Goal: Transaction & Acquisition: Purchase product/service

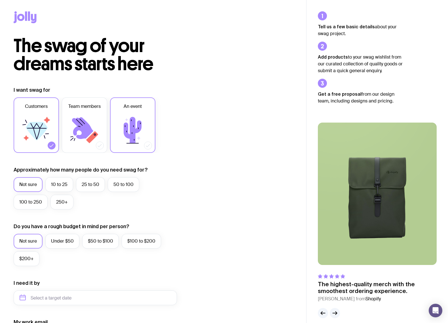
click at [125, 124] on icon at bounding box center [133, 130] width 18 height 26
click at [0, 0] on input "An event" at bounding box center [0, 0] width 0 height 0
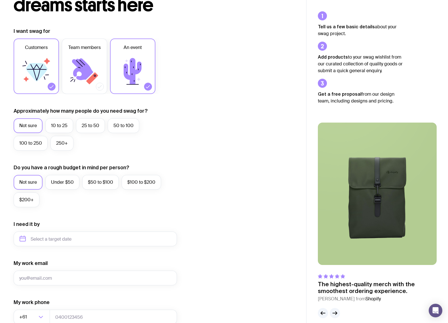
scroll to position [61, 0]
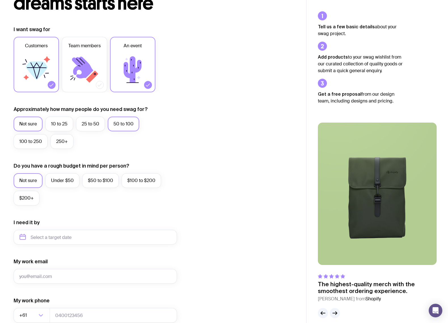
click at [130, 123] on label "50 to 100" at bounding box center [123, 124] width 31 height 15
click at [0, 0] on input "50 to 100" at bounding box center [0, 0] width 0 height 0
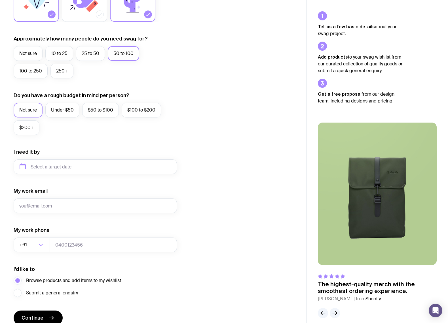
scroll to position [132, 0]
click at [60, 109] on label "Under $50" at bounding box center [62, 109] width 34 height 15
click at [0, 0] on input "Under $50" at bounding box center [0, 0] width 0 height 0
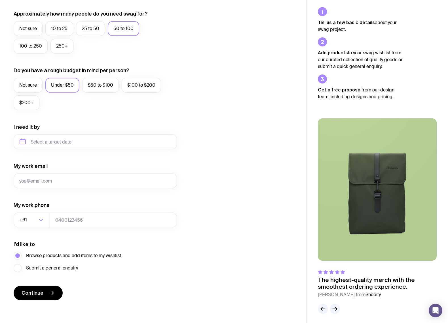
scroll to position [158, 0]
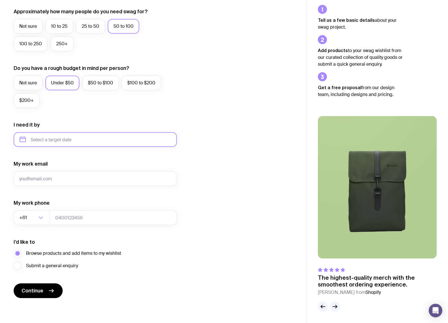
click at [83, 140] on input "text" at bounding box center [95, 139] width 163 height 15
click at [63, 209] on button "Nov" at bounding box center [73, 209] width 21 height 11
type input "November 2025"
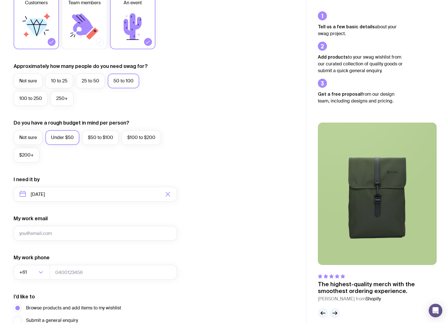
scroll to position [0, 0]
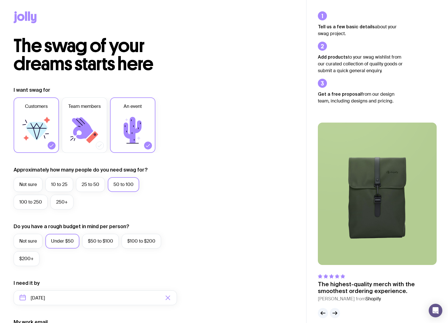
click at [18, 14] on icon at bounding box center [25, 17] width 23 height 12
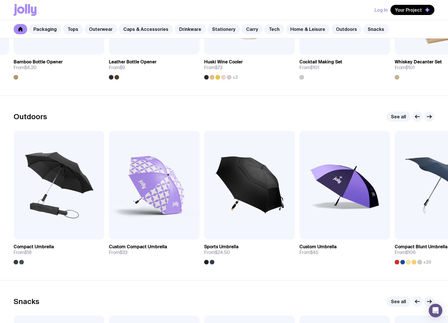
scroll to position [1680, 0]
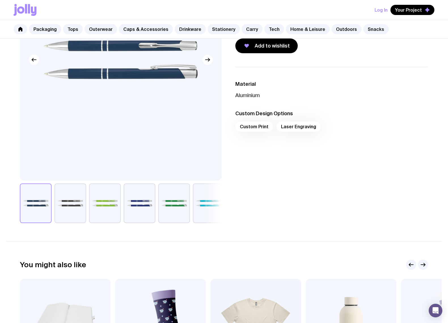
scroll to position [114, 0]
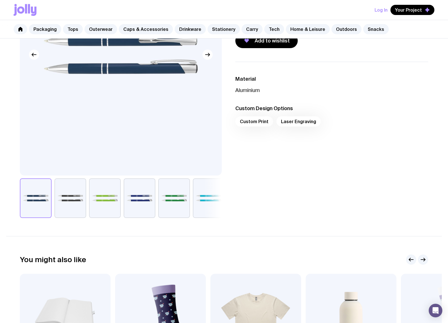
click at [298, 118] on div "Custom Print Laser Engraving" at bounding box center [331, 124] width 193 height 14
click at [297, 121] on div "Custom Print Laser Engraving" at bounding box center [331, 124] width 193 height 14
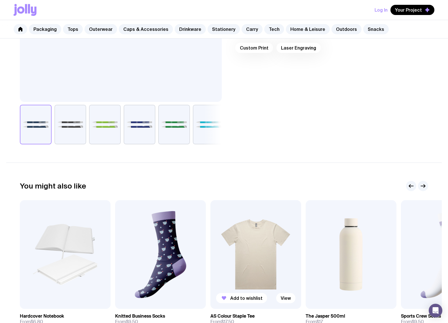
scroll to position [0, 0]
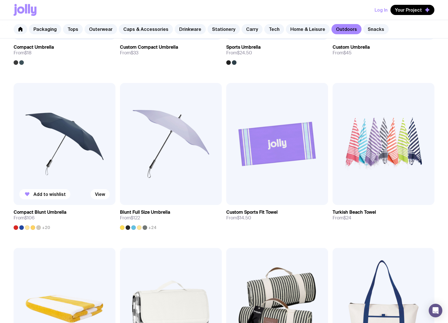
scroll to position [232, 0]
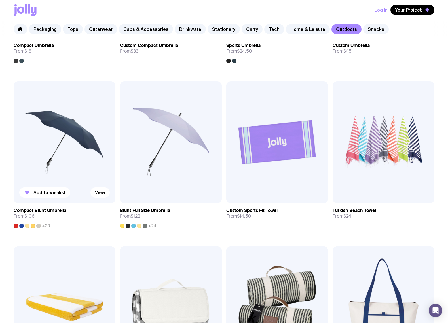
click at [84, 172] on img at bounding box center [65, 142] width 102 height 122
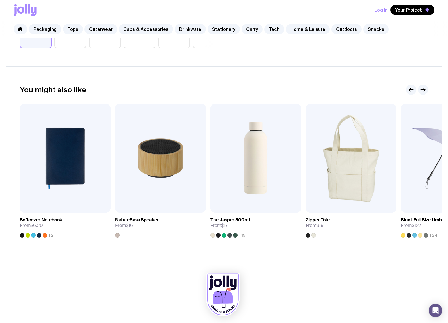
scroll to position [286, 0]
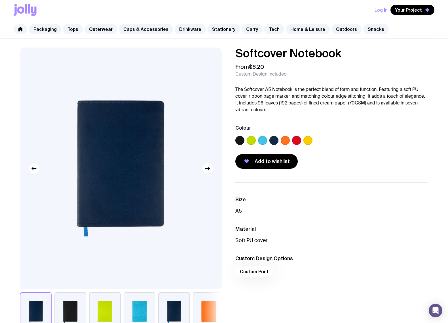
click at [209, 170] on icon "button" at bounding box center [207, 168] width 7 height 7
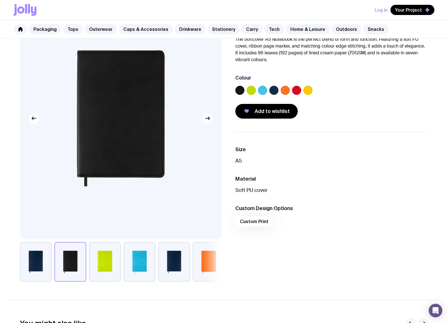
scroll to position [52, 0]
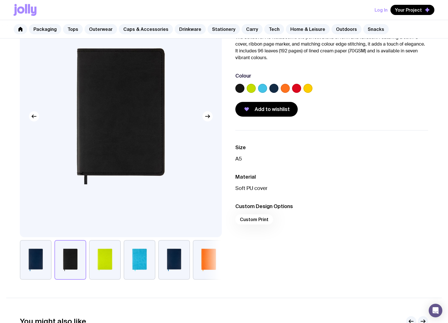
click at [46, 262] on button "button" at bounding box center [36, 260] width 32 height 40
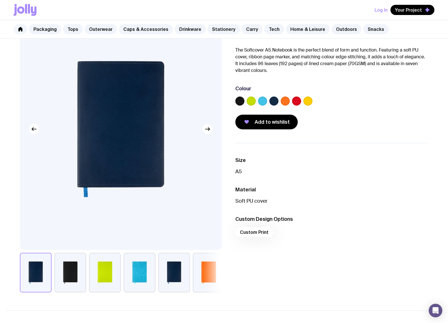
scroll to position [0, 0]
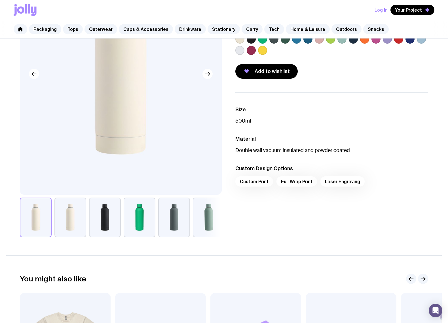
scroll to position [96, 0]
